Goal: Information Seeking & Learning: Learn about a topic

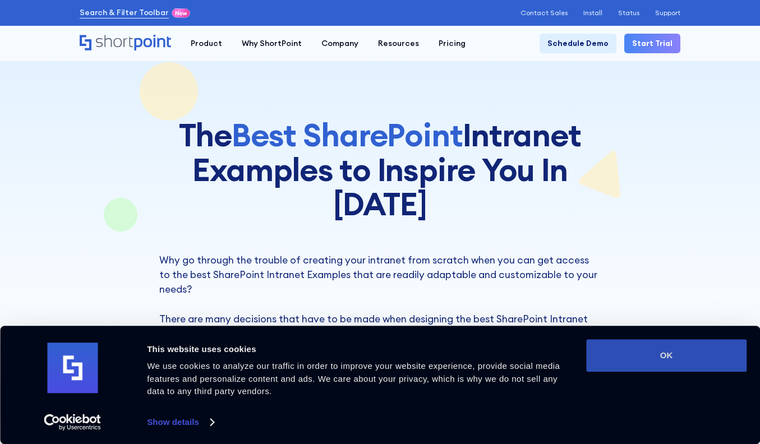
click at [657, 367] on button "OK" at bounding box center [666, 355] width 160 height 33
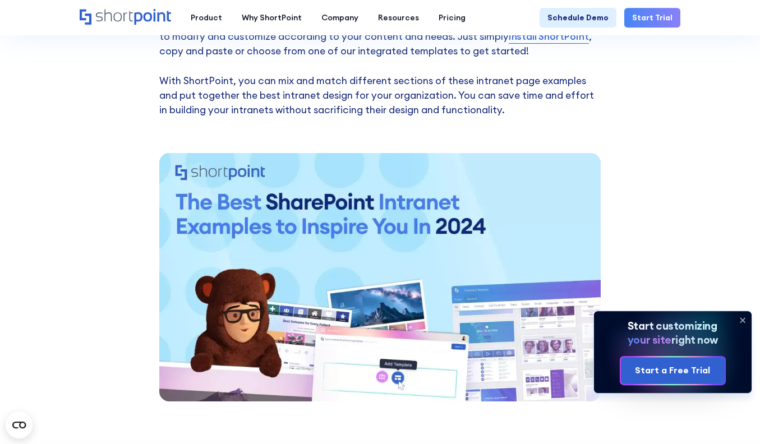
scroll to position [824, 0]
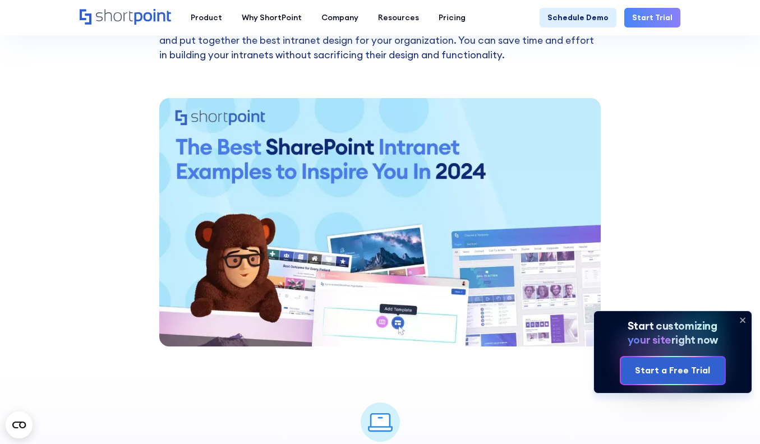
click at [746, 317] on icon at bounding box center [743, 320] width 18 height 18
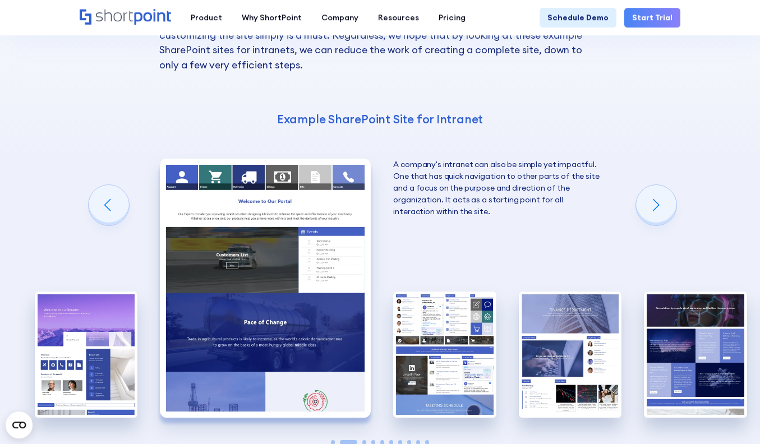
scroll to position [1374, 0]
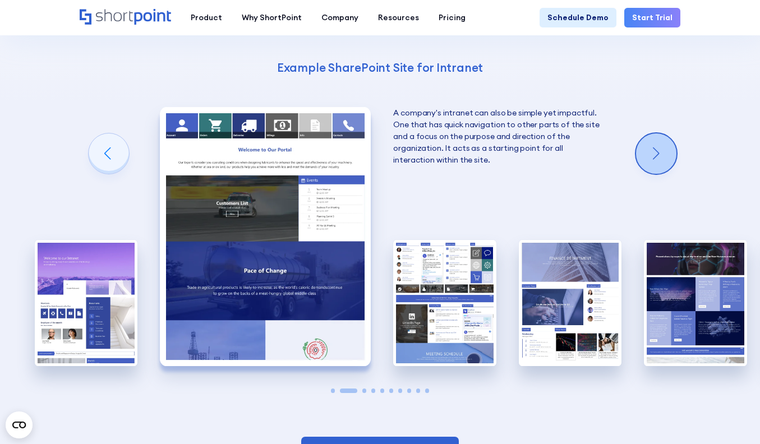
click at [651, 133] on div "Next slide" at bounding box center [656, 153] width 40 height 40
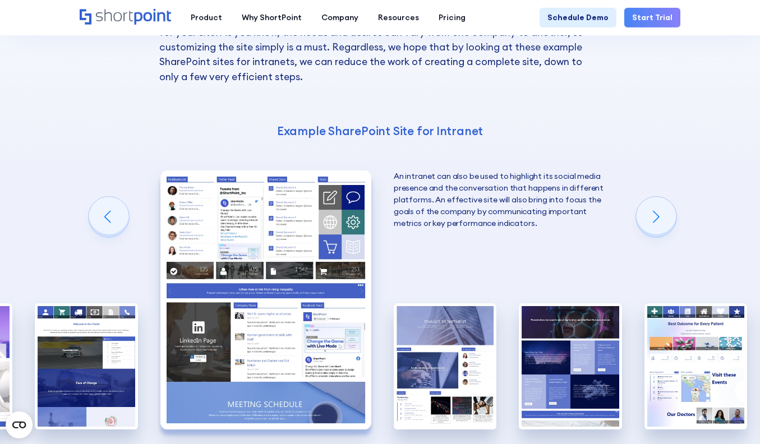
scroll to position [1329, 0]
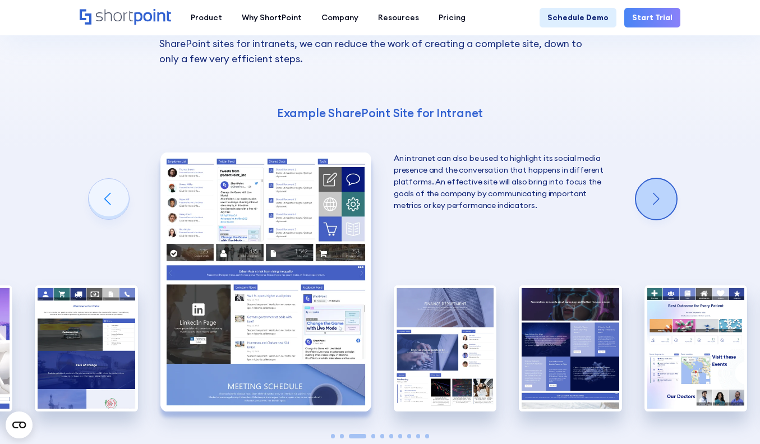
click at [651, 179] on div "Next slide" at bounding box center [656, 199] width 40 height 40
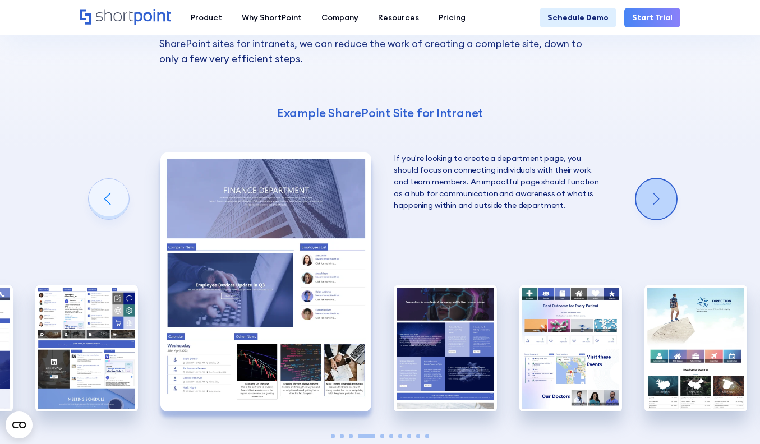
click at [651, 179] on div "Next slide" at bounding box center [656, 199] width 40 height 40
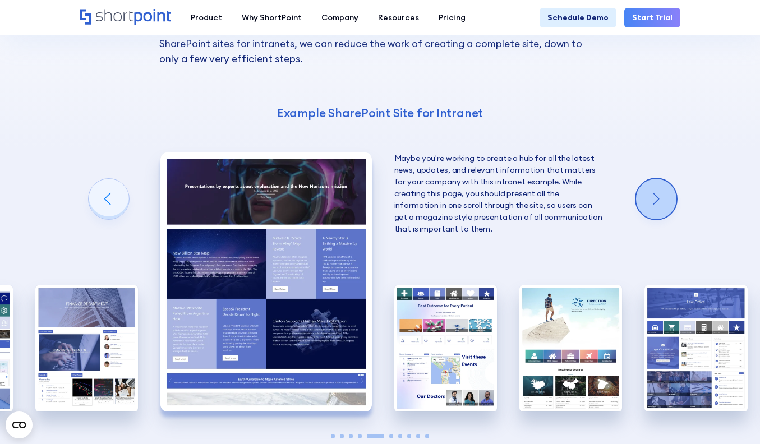
click at [651, 179] on div "Next slide" at bounding box center [656, 199] width 40 height 40
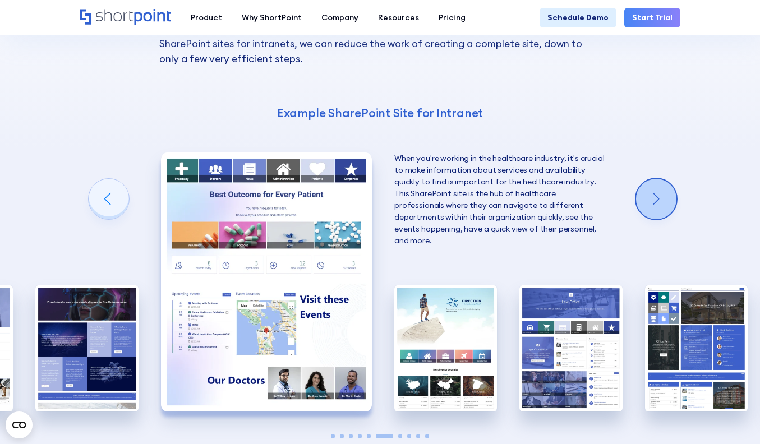
click at [651, 179] on div "Next slide" at bounding box center [656, 199] width 40 height 40
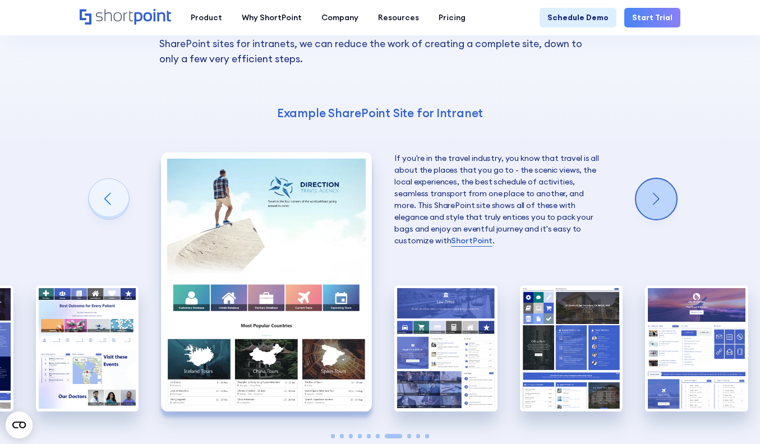
click at [651, 179] on div "Next slide" at bounding box center [656, 199] width 40 height 40
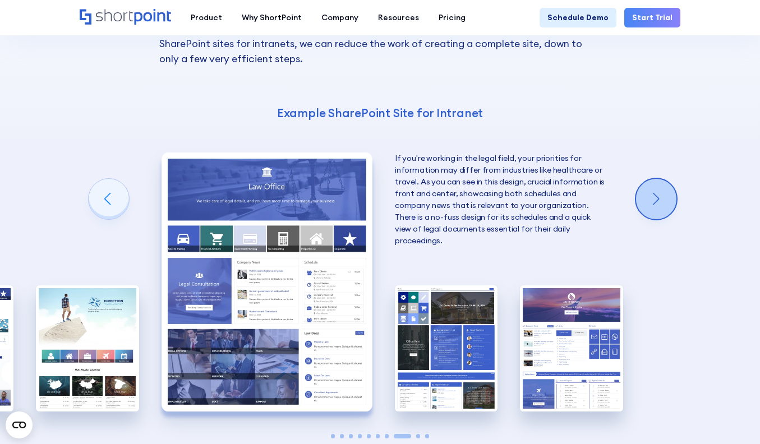
click at [651, 179] on div "Next slide" at bounding box center [656, 199] width 40 height 40
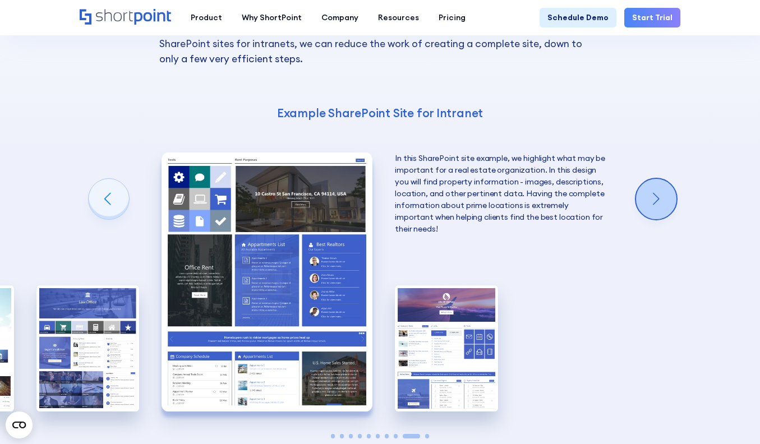
click at [651, 179] on div "Next slide" at bounding box center [656, 199] width 40 height 40
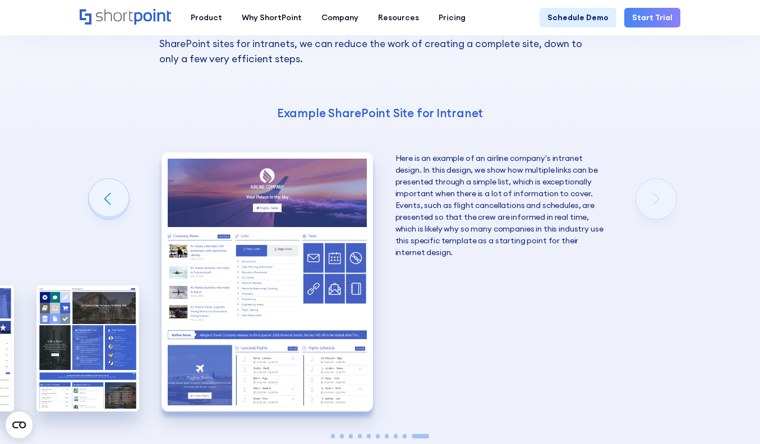
click at [68, 36] on div "10 Best Intranet Page Examples You Can Use Below you will find a series of the …" at bounding box center [380, 205] width 760 height 671
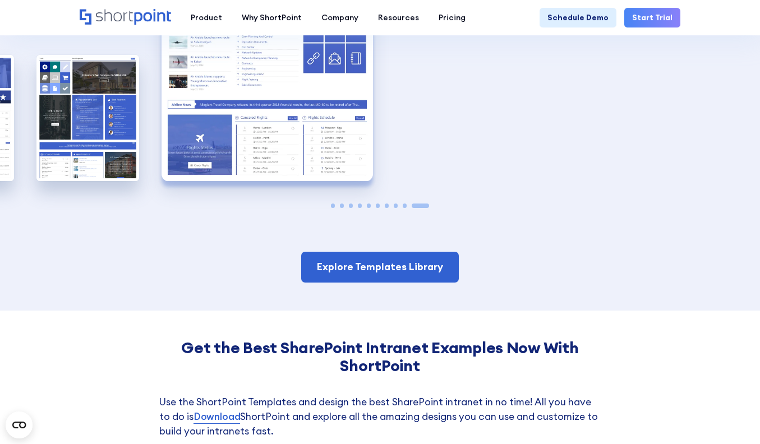
scroll to position [1603, 0]
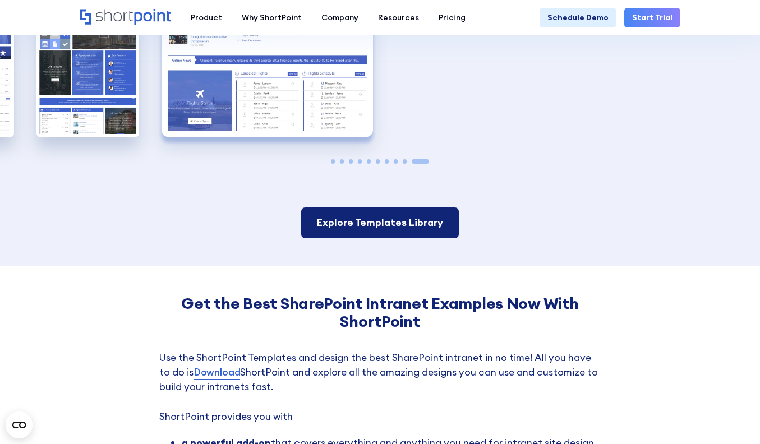
click at [436, 207] on link "Explore Templates Library" at bounding box center [380, 222] width 158 height 30
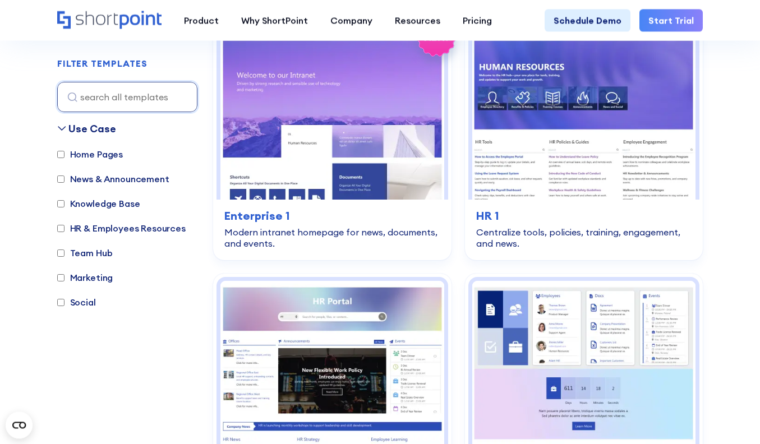
scroll to position [412, 0]
